Goal: Transaction & Acquisition: Purchase product/service

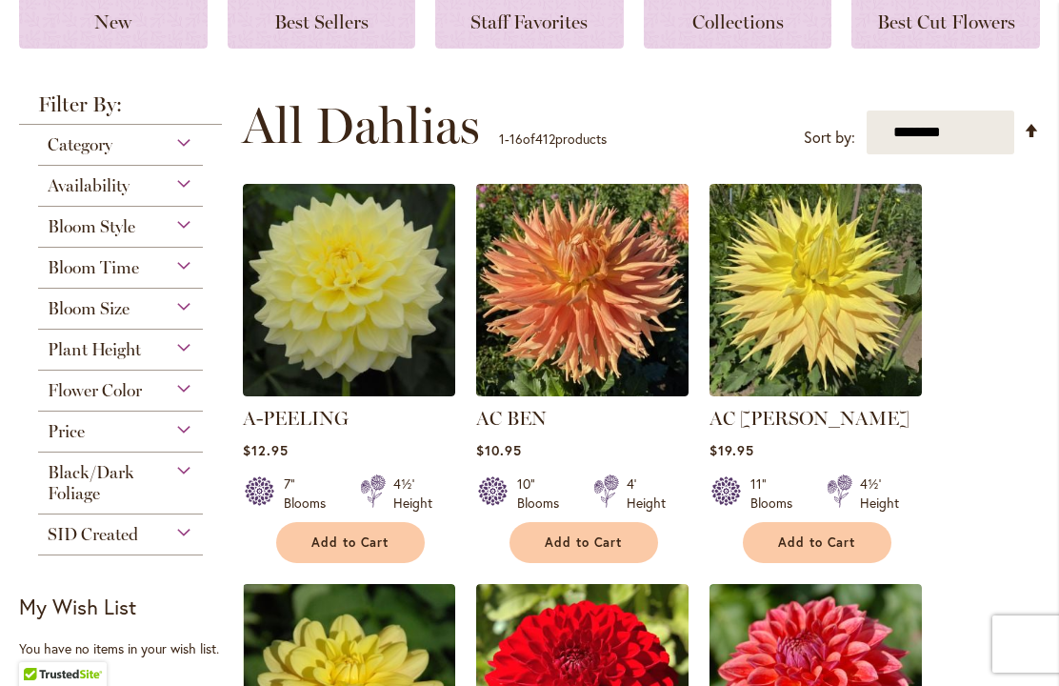
scroll to position [366, 0]
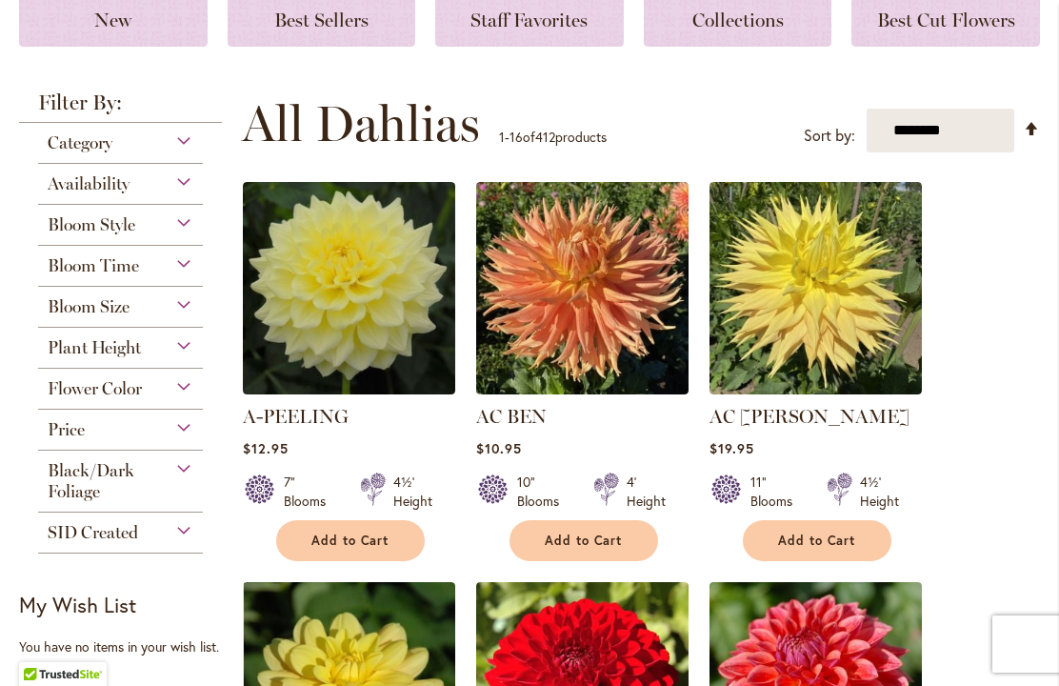
click at [41, 309] on div "Bloom Size" at bounding box center [120, 302] width 165 height 30
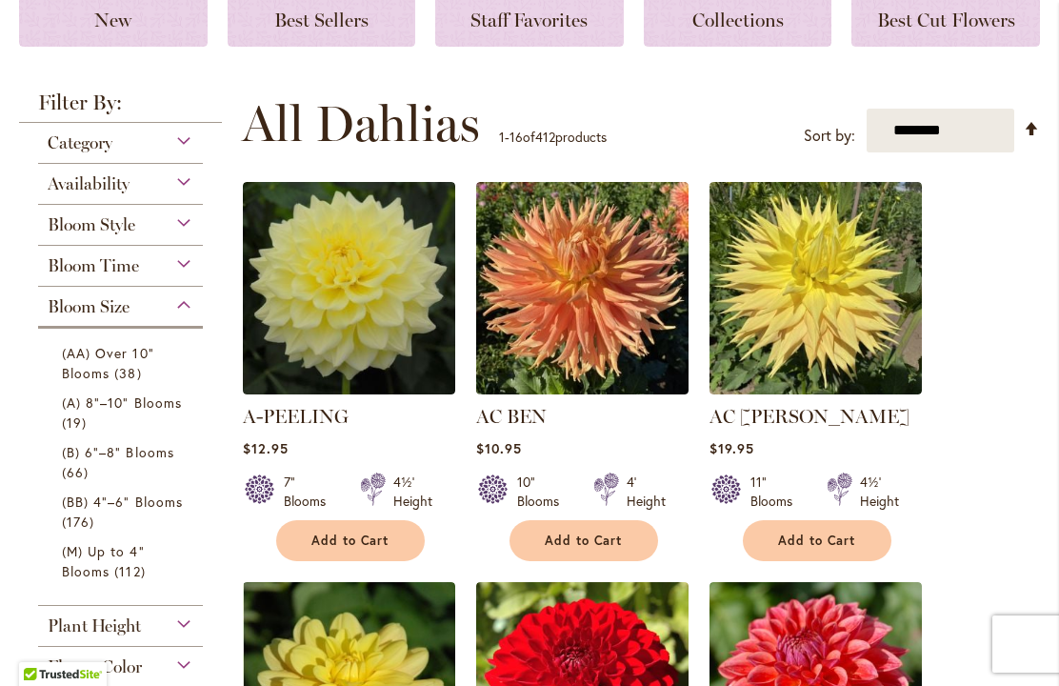
click at [73, 371] on span "(AA) Over 10" Blooms" at bounding box center [108, 363] width 92 height 38
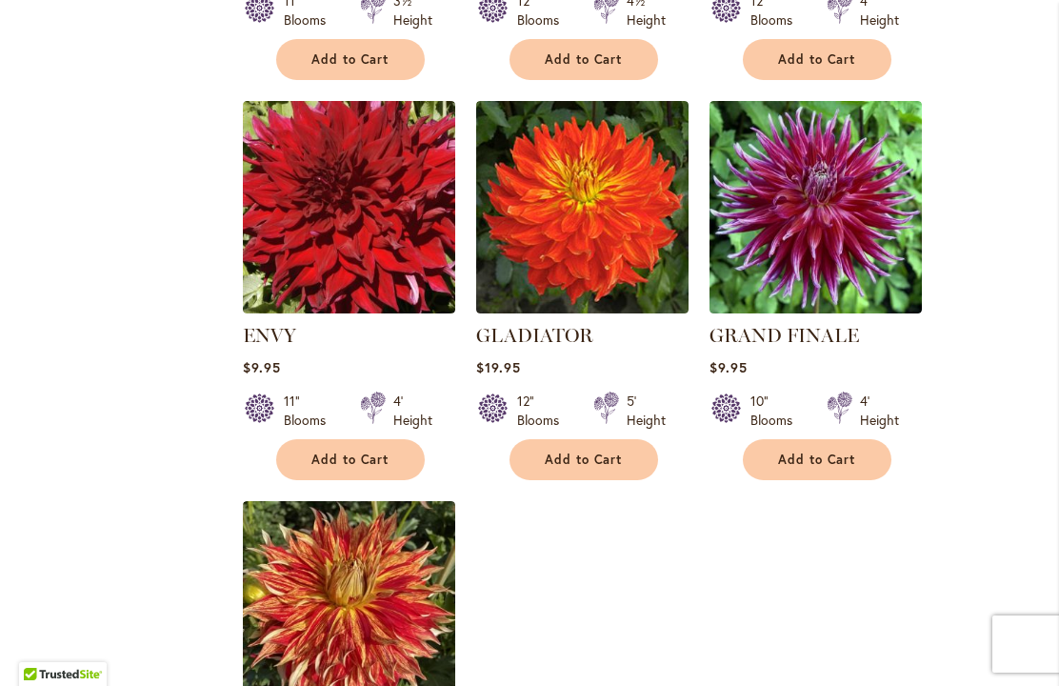
scroll to position [2033, 0]
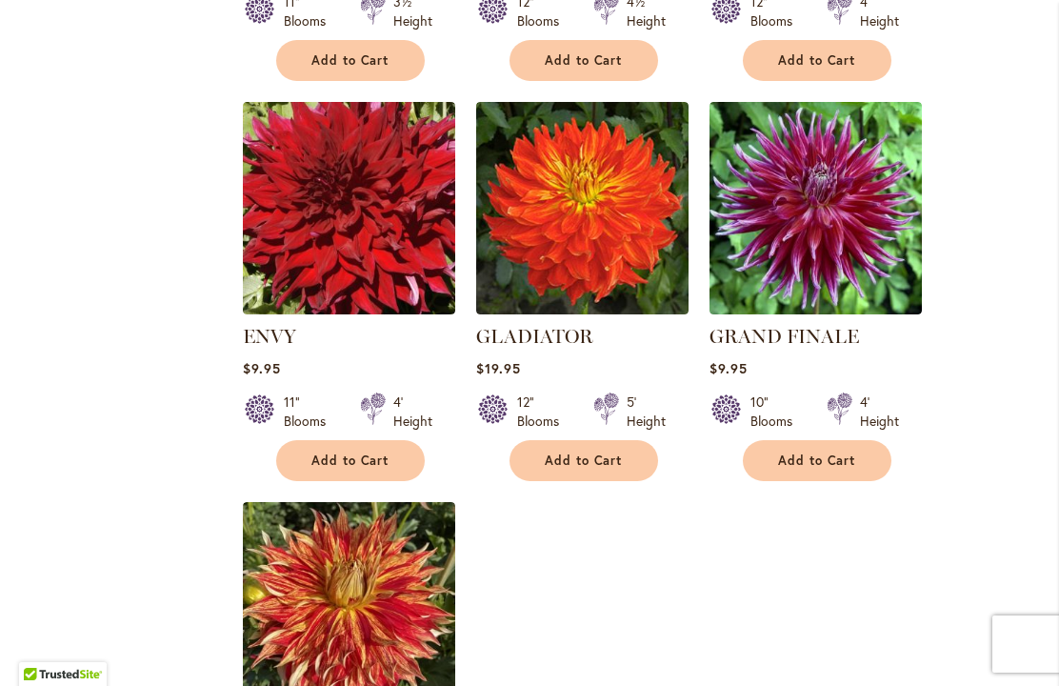
click at [828, 222] on img at bounding box center [816, 208] width 212 height 212
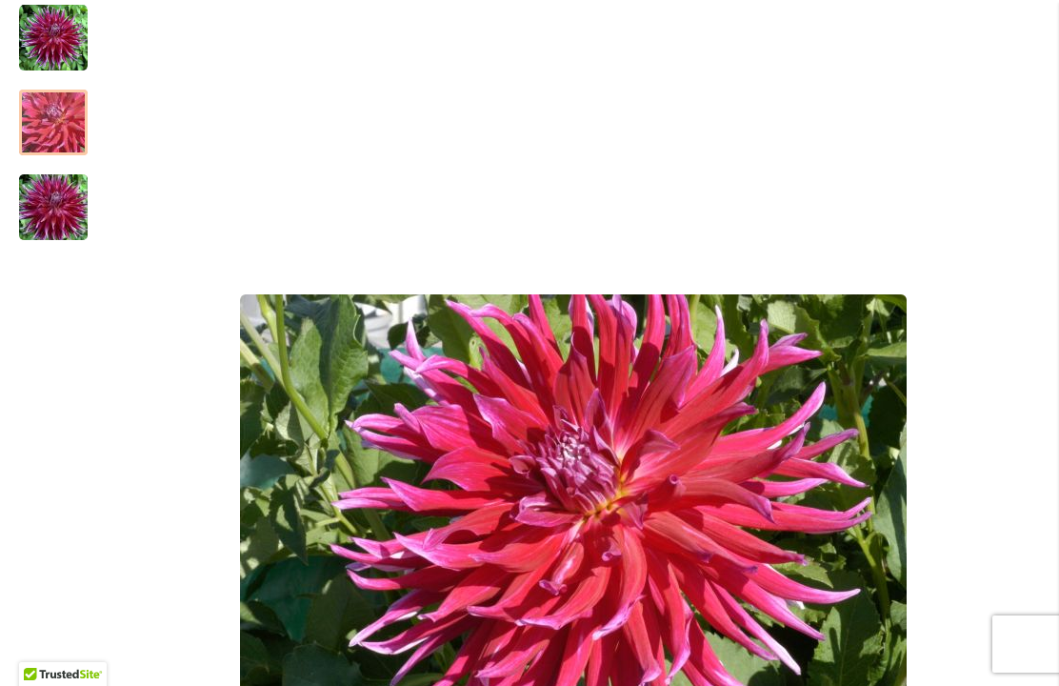
scroll to position [381, 0]
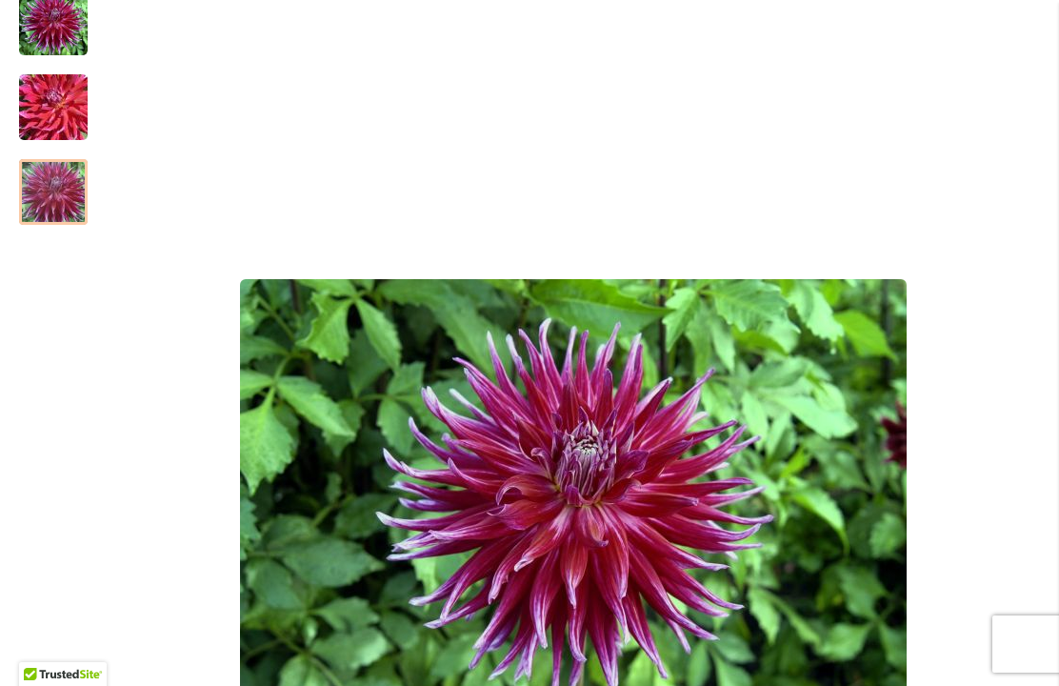
click at [37, 44] on img "Grand Finale" at bounding box center [53, 23] width 69 height 69
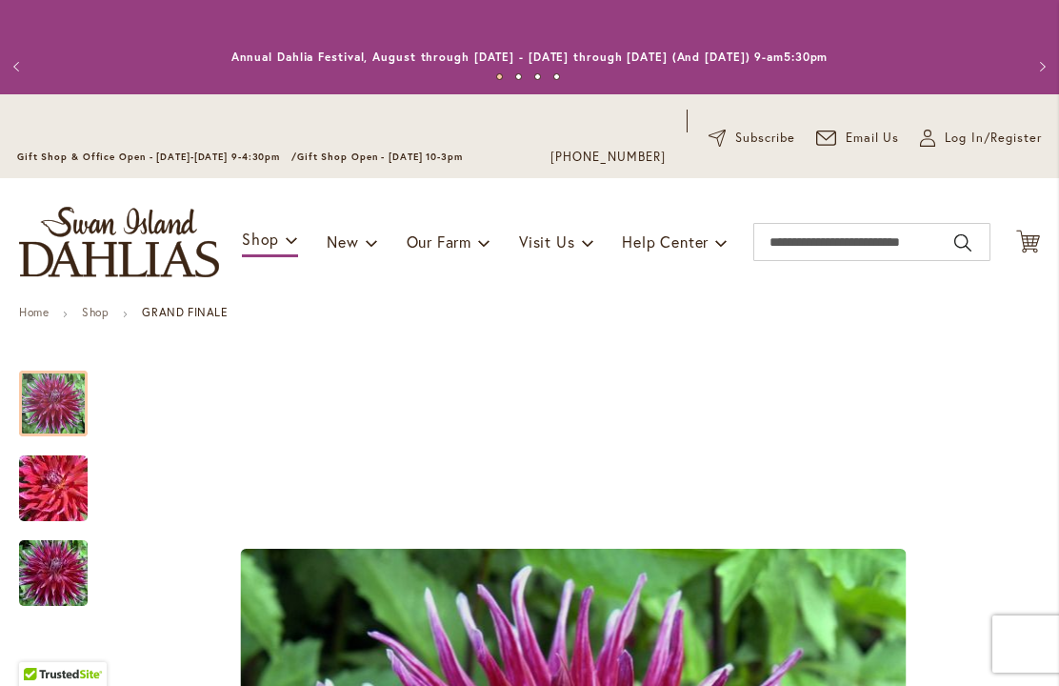
scroll to position [-1, 0]
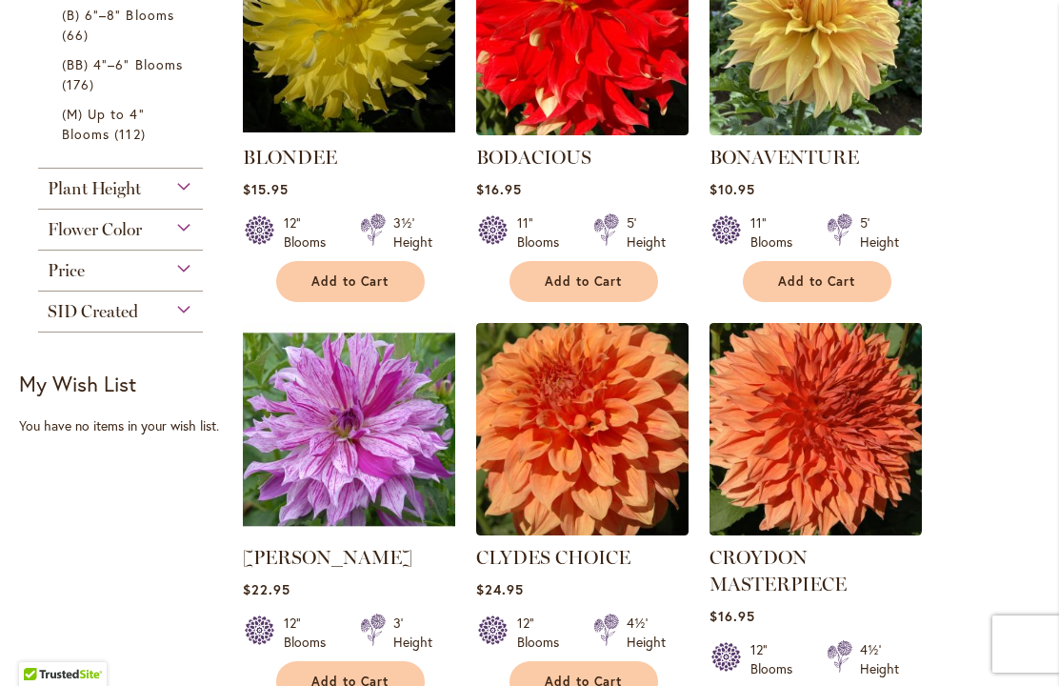
scroll to position [987, 0]
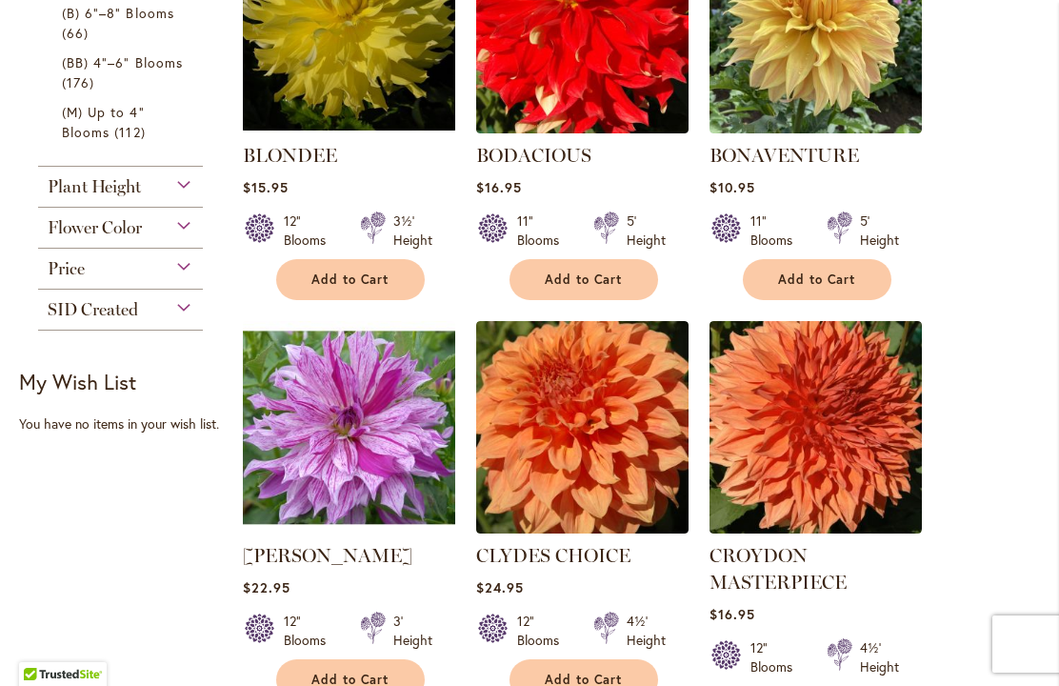
click at [813, 444] on img at bounding box center [816, 427] width 212 height 212
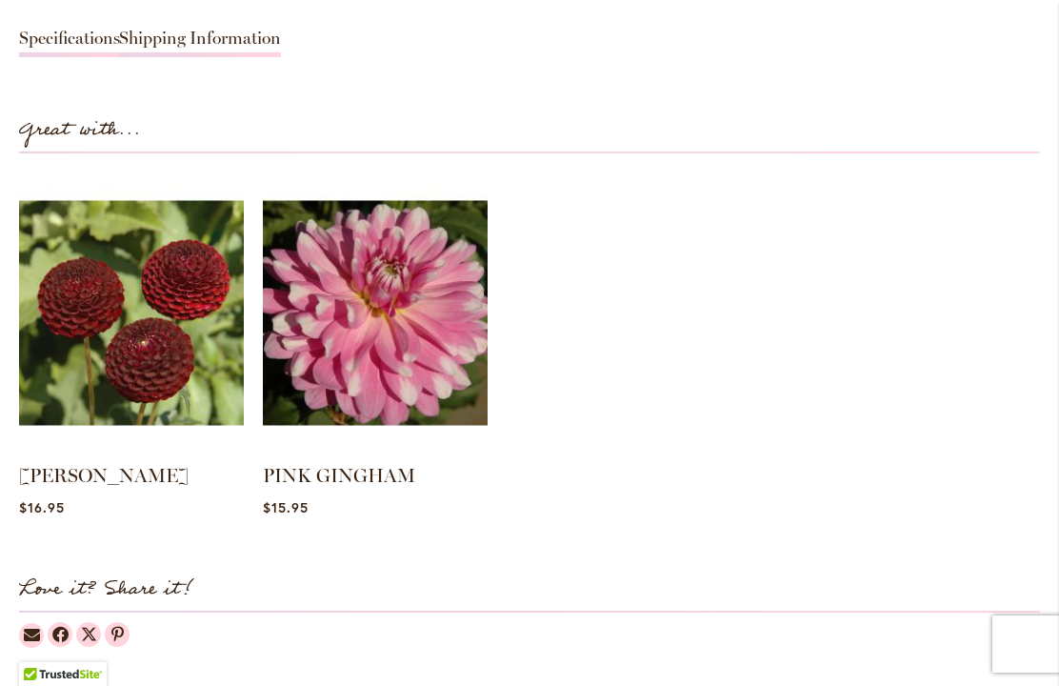
scroll to position [1857, 0]
click at [333, 375] on img at bounding box center [375, 312] width 225 height 281
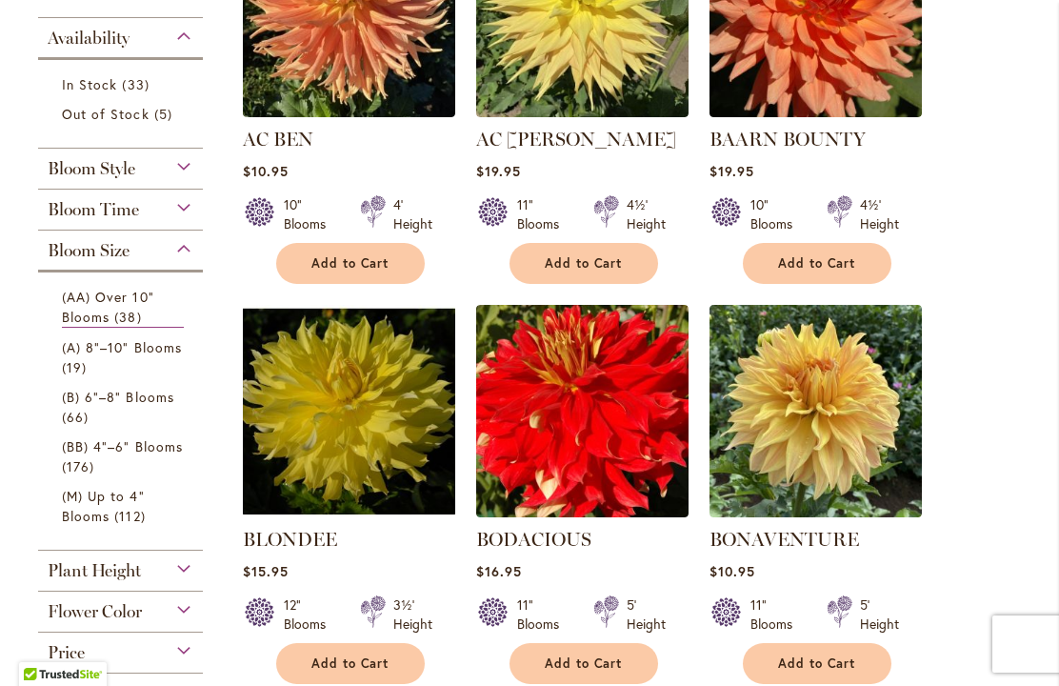
scroll to position [605, 0]
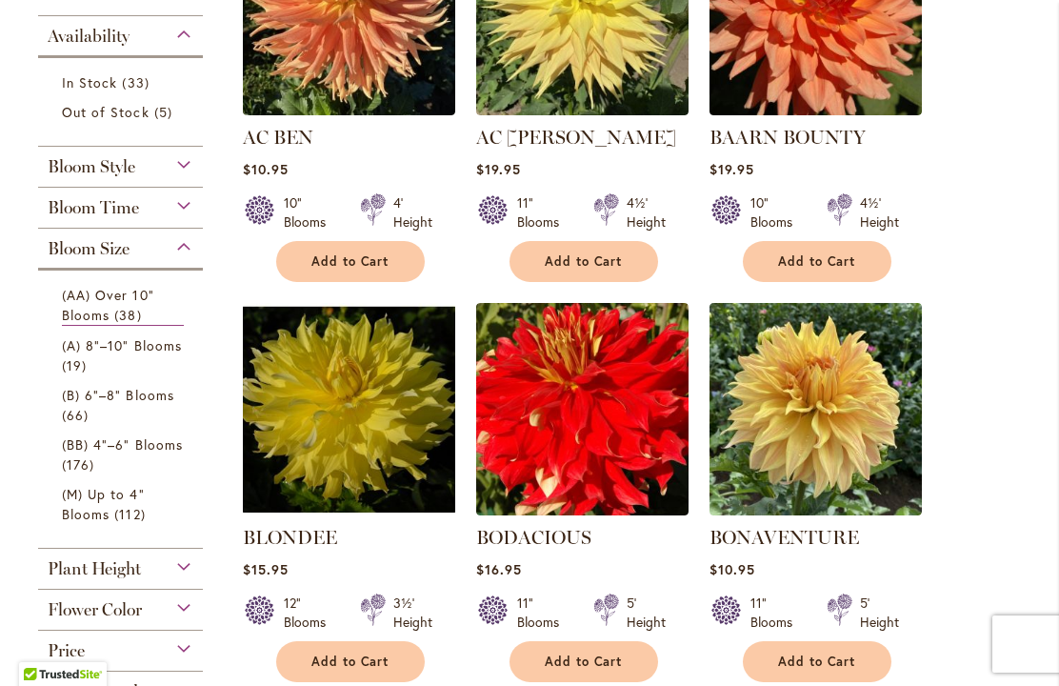
click at [78, 354] on span "(A) 8"–10" Blooms" at bounding box center [122, 345] width 120 height 18
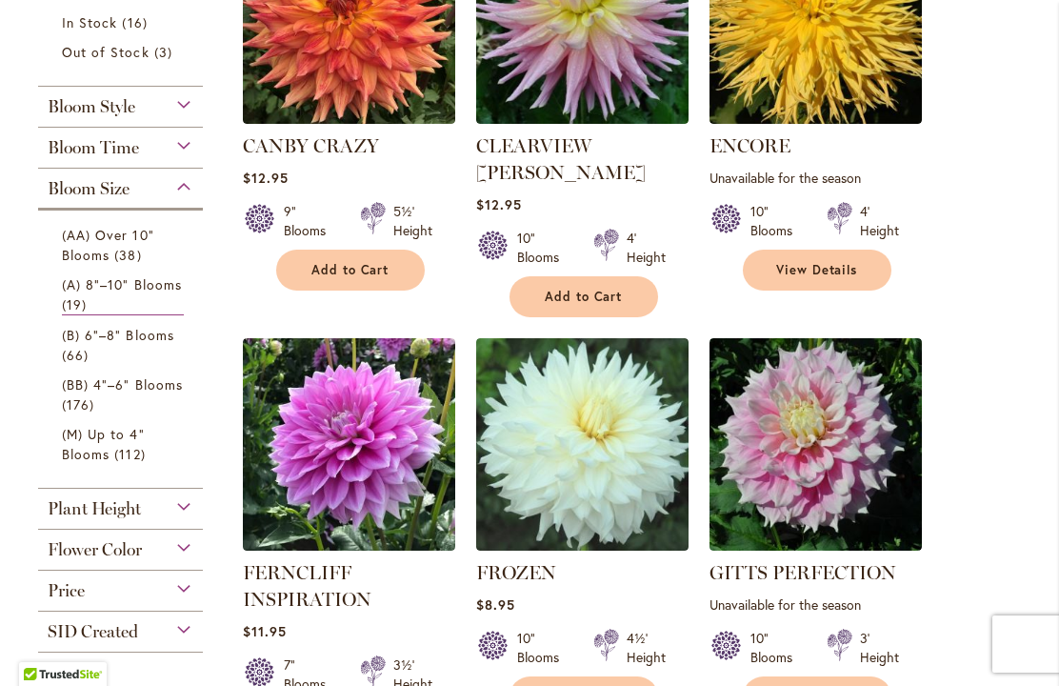
scroll to position [598, 0]
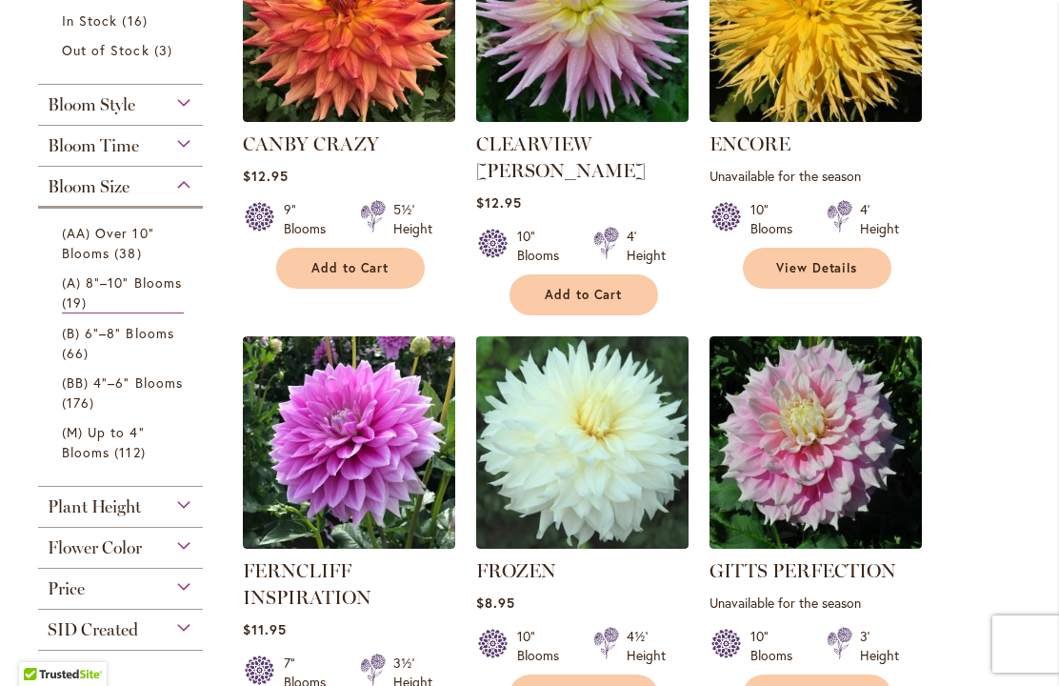
click at [331, 440] on img at bounding box center [349, 442] width 212 height 212
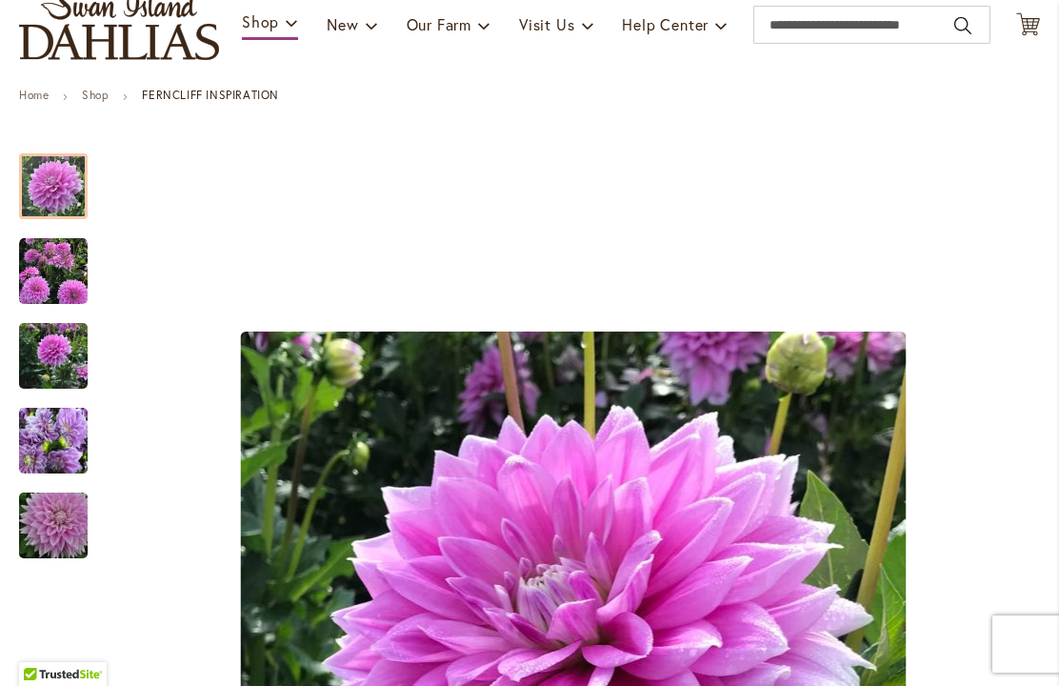
scroll to position [218, 0]
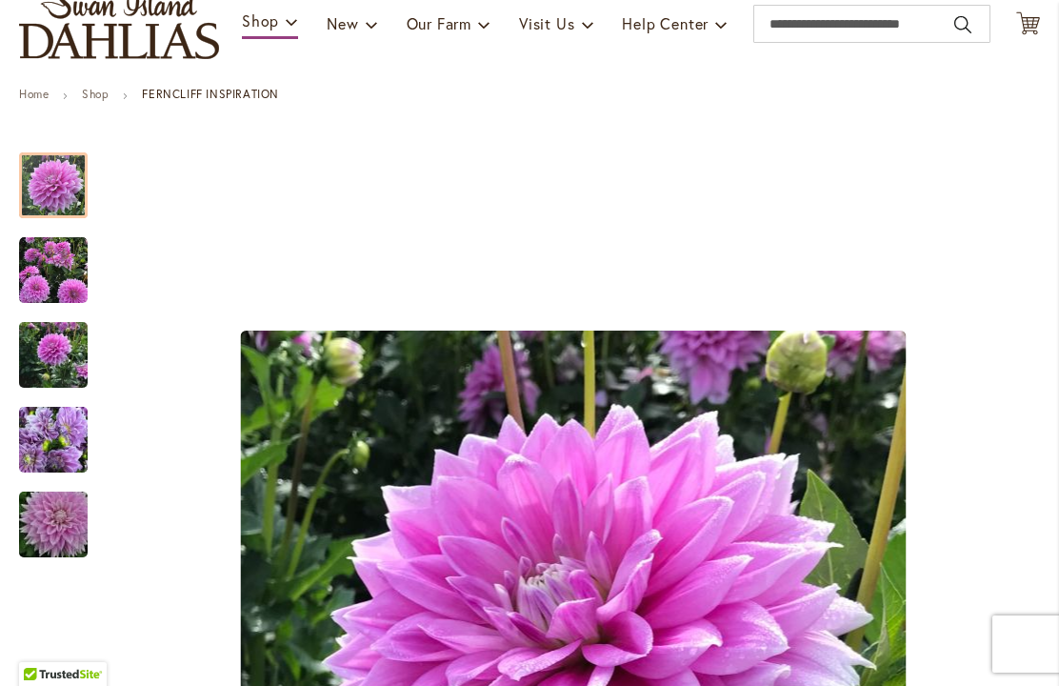
click at [54, 273] on img "Ferncliff Inspiration" at bounding box center [53, 270] width 69 height 69
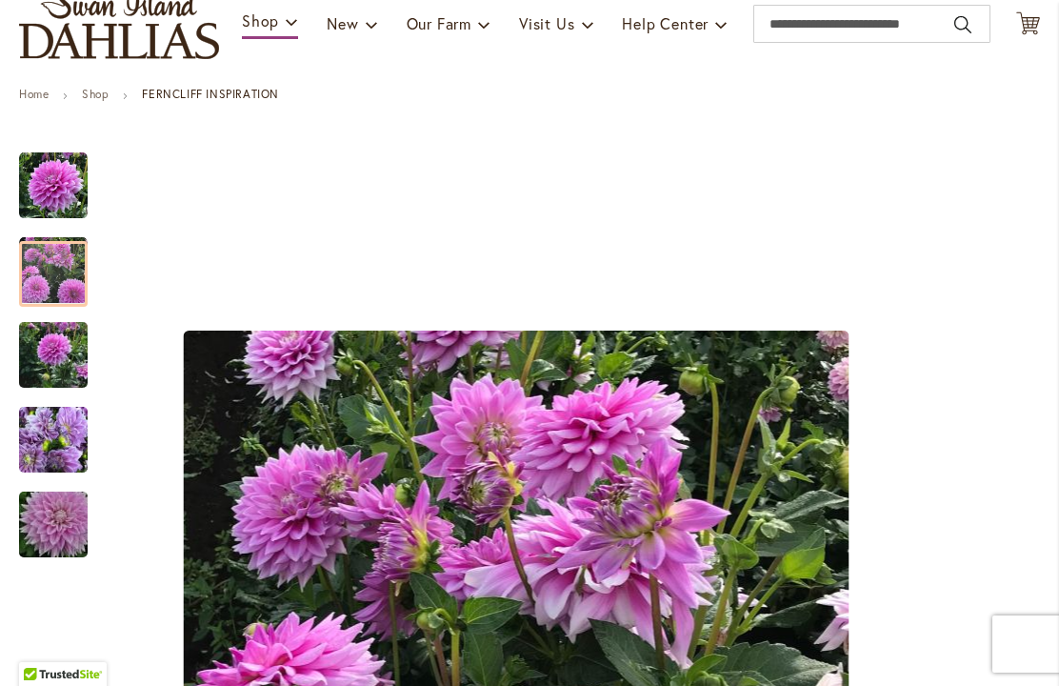
click at [45, 368] on img "Ferncliff Inspiration" at bounding box center [53, 355] width 69 height 91
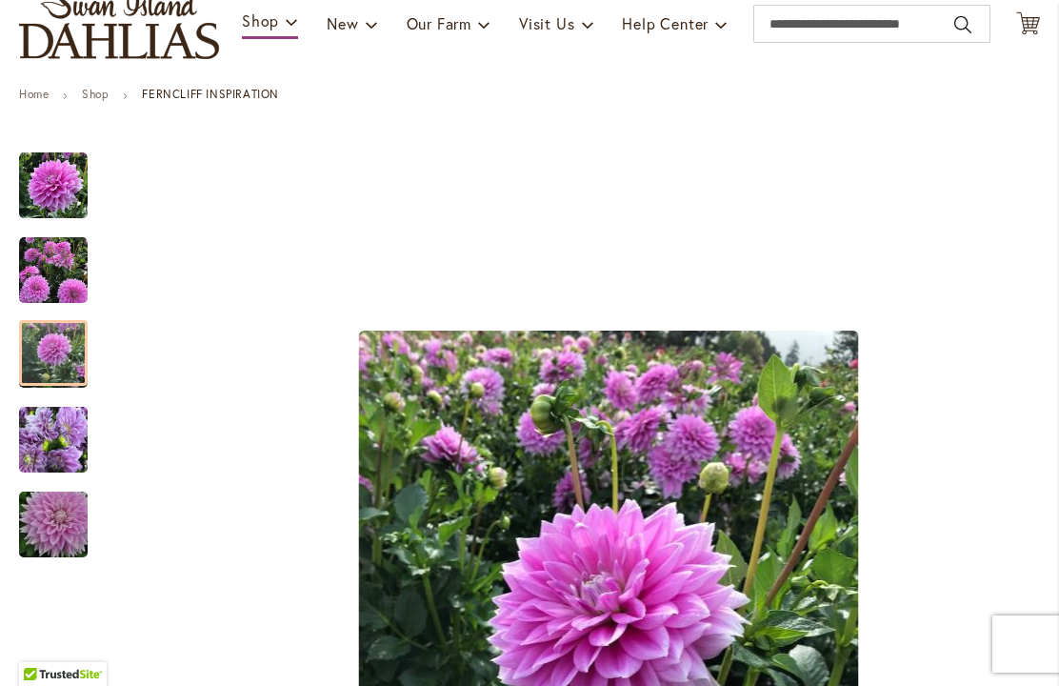
click at [50, 271] on img "Ferncliff Inspiration" at bounding box center [53, 270] width 69 height 69
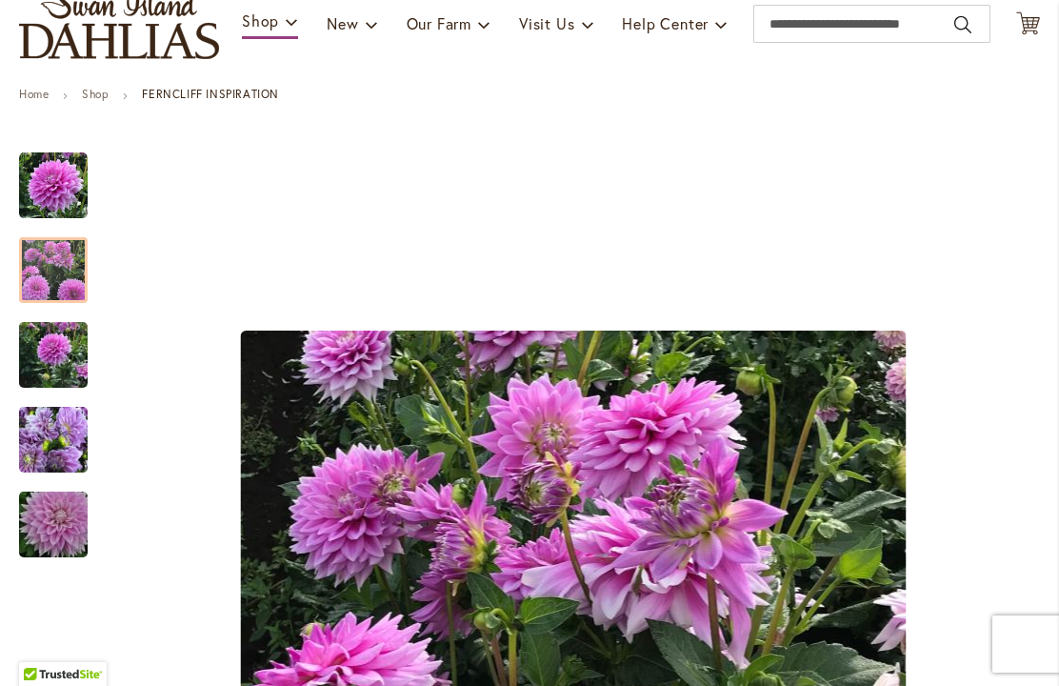
click at [32, 426] on img "Ferncliff Inspiration" at bounding box center [53, 439] width 69 height 91
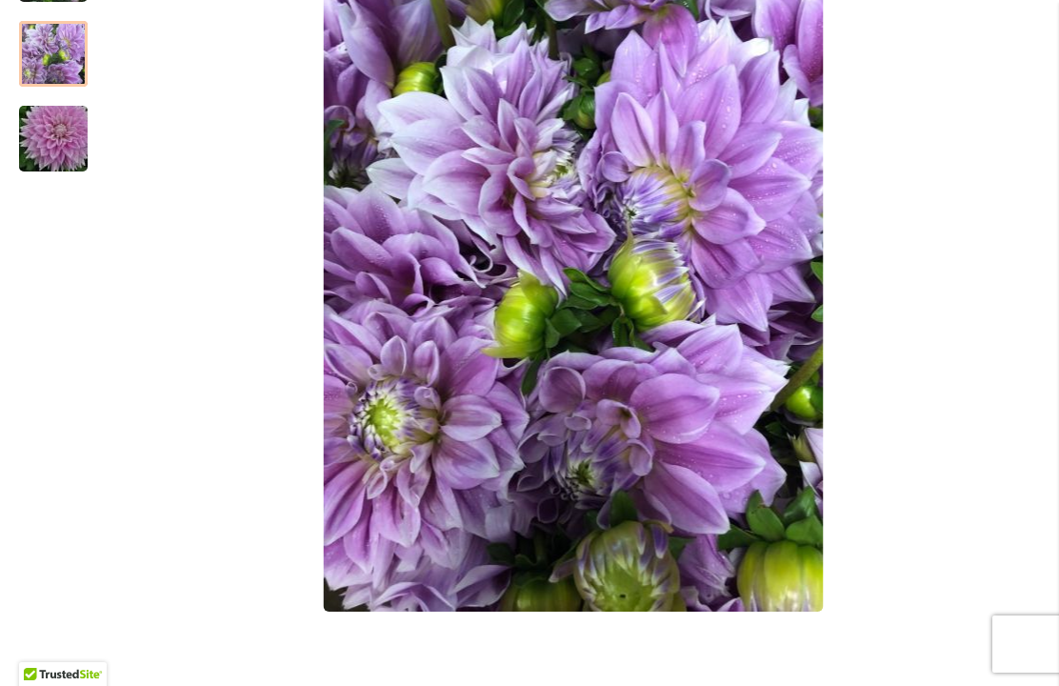
scroll to position [606, 0]
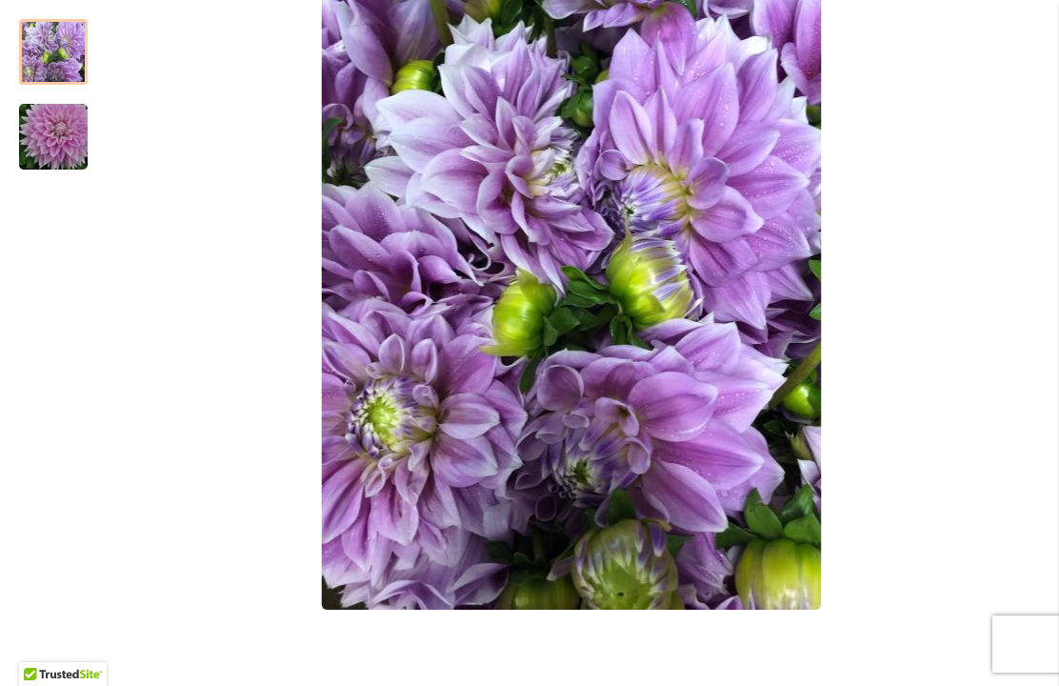
click at [55, 142] on img "Ferncliff Inspiration" at bounding box center [53, 136] width 137 height 91
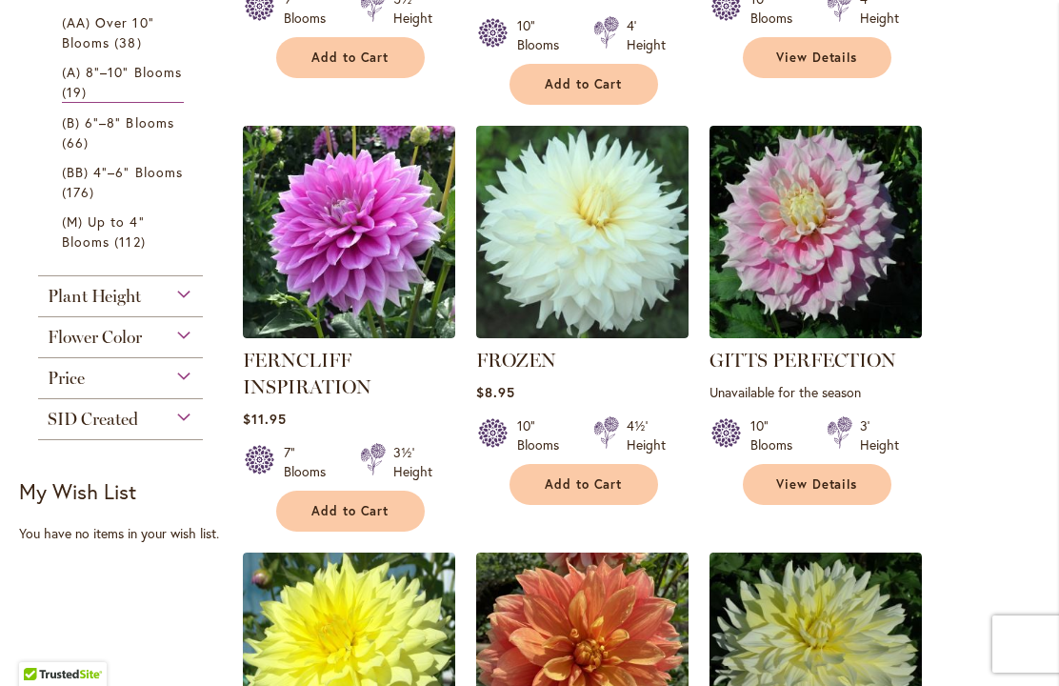
scroll to position [811, 0]
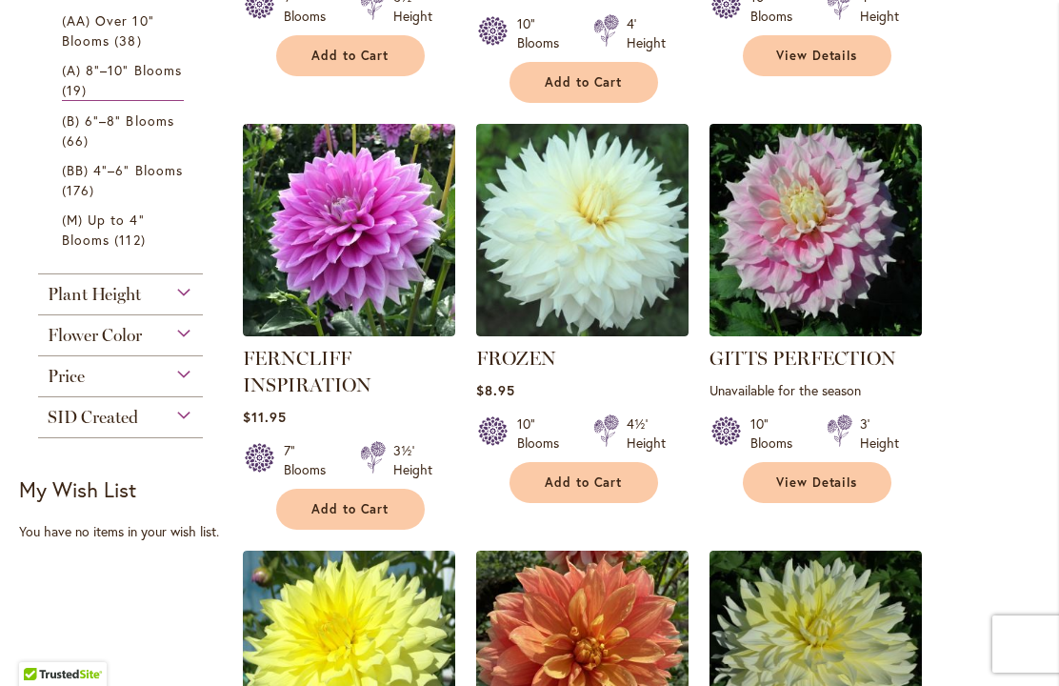
click at [311, 215] on img at bounding box center [349, 230] width 212 height 212
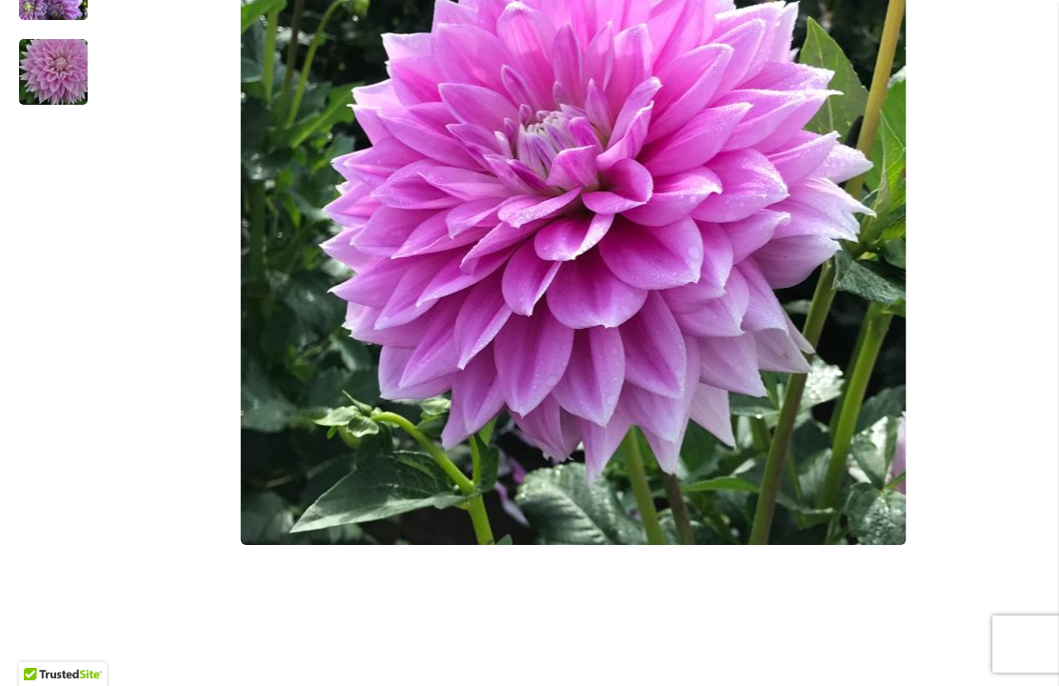
scroll to position [668, 0]
